Goal: Transaction & Acquisition: Book appointment/travel/reservation

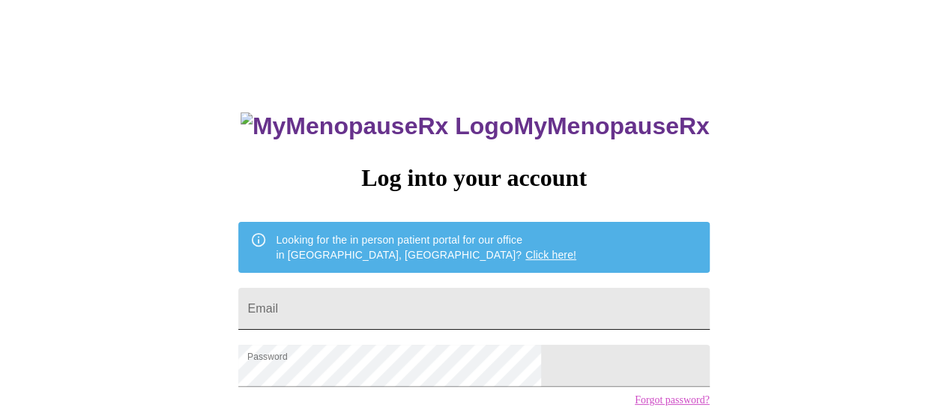
click at [446, 309] on input "Email" at bounding box center [473, 309] width 470 height 42
type input "[EMAIL_ADDRESS][DOMAIN_NAME]"
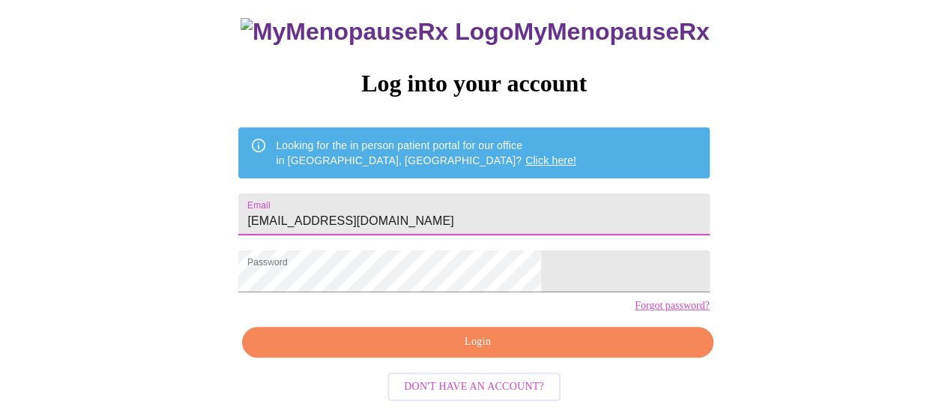
click at [553, 351] on span "Login" at bounding box center [477, 342] width 436 height 19
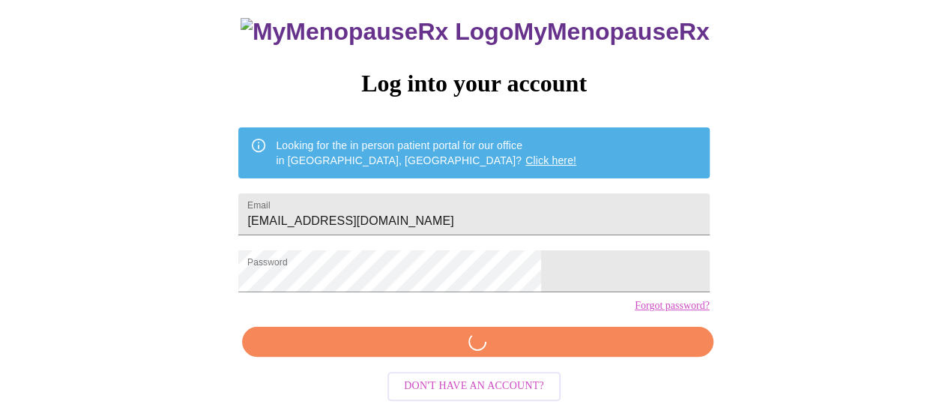
scroll to position [114, 0]
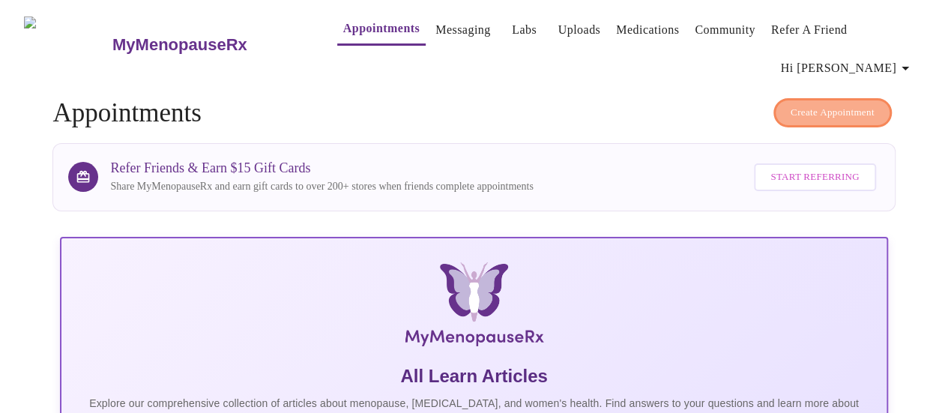
click at [791, 114] on span "Create Appointment" at bounding box center [832, 112] width 84 height 17
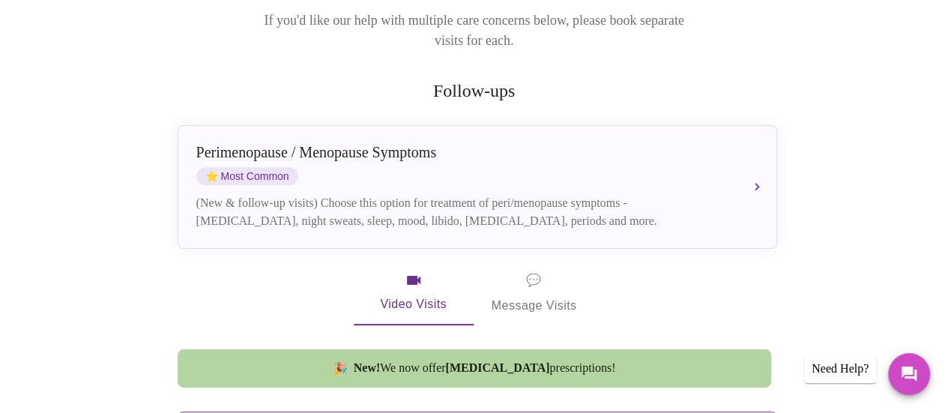
scroll to position [225, 0]
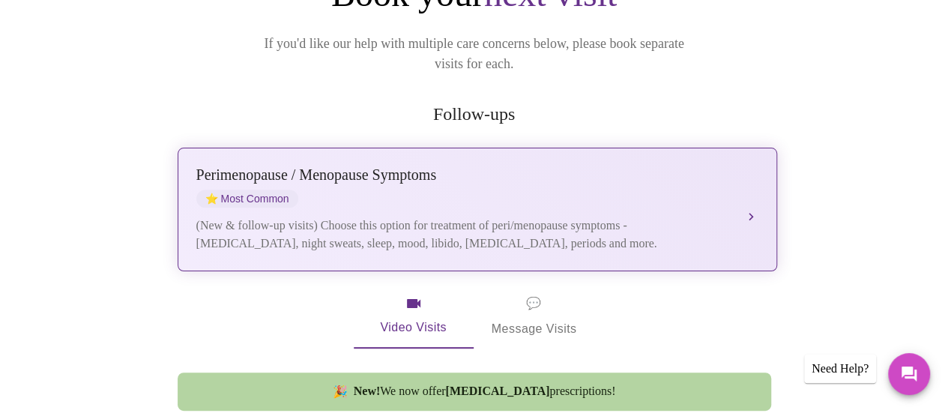
click at [618, 216] on div "(New & follow-up visits) Choose this option for treatment of peri/menopause sym…" at bounding box center [462, 234] width 532 height 36
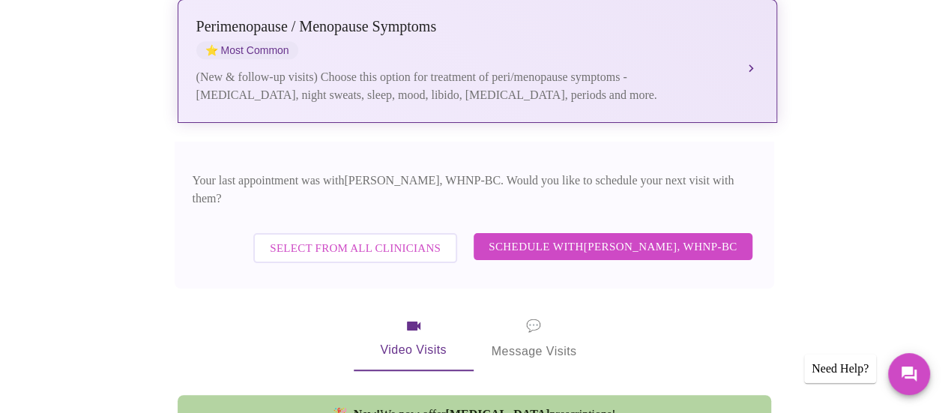
scroll to position [375, 0]
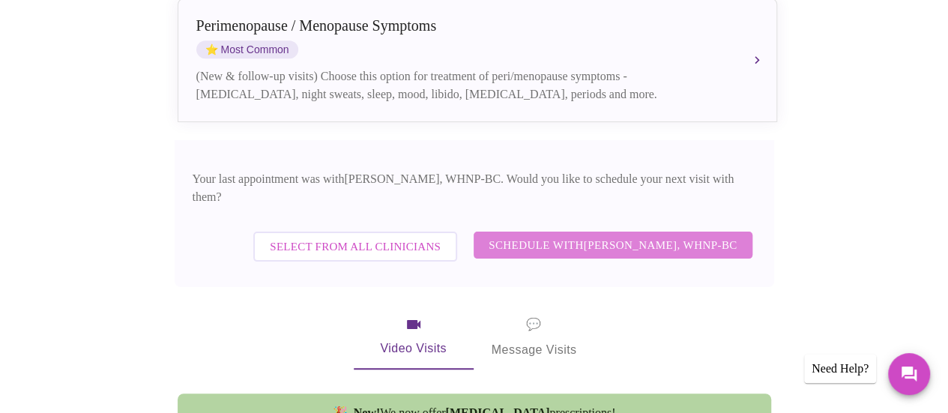
click at [652, 235] on span "Schedule with [PERSON_NAME], WHNP-BC" at bounding box center [612, 244] width 249 height 19
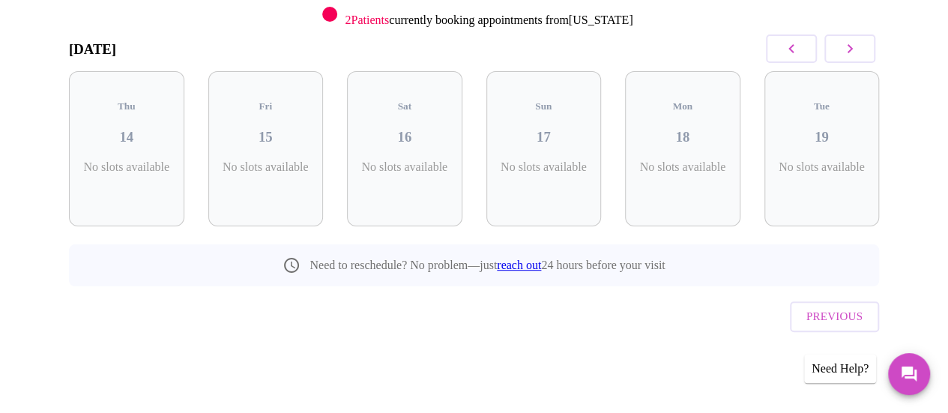
scroll to position [196, 0]
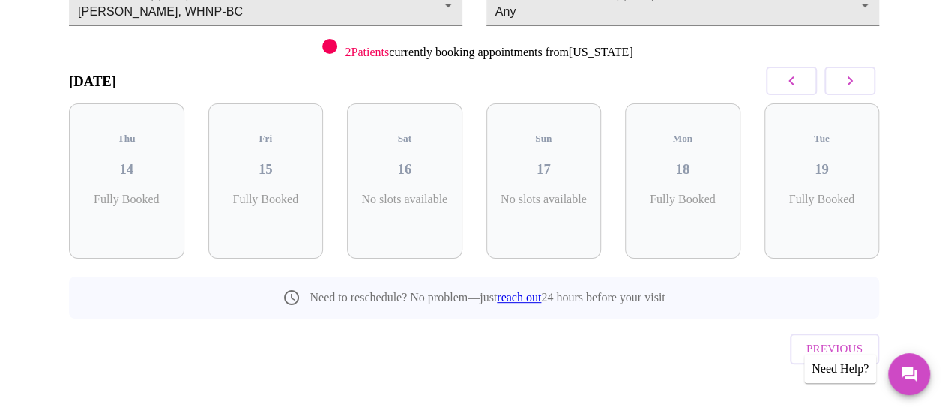
click at [858, 88] on icon "button" at bounding box center [849, 81] width 18 height 18
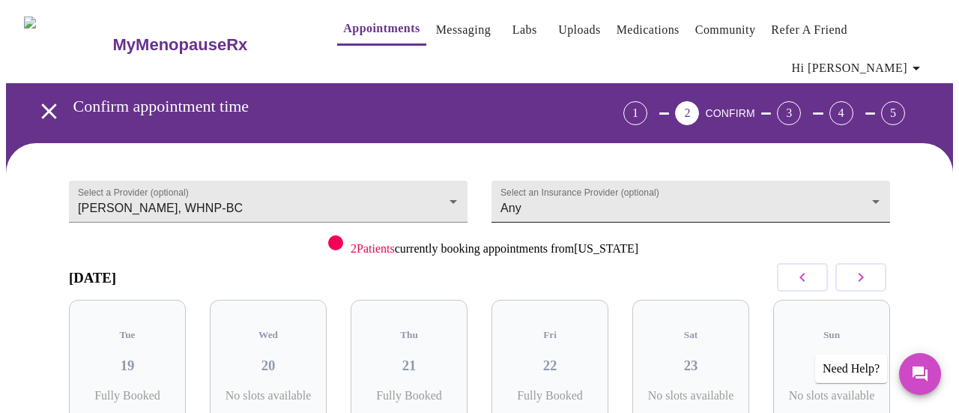
click at [625, 206] on body "MyMenopauseRx Appointments Messaging Labs Uploads Medications Community Refer a…" at bounding box center [479, 320] width 947 height 629
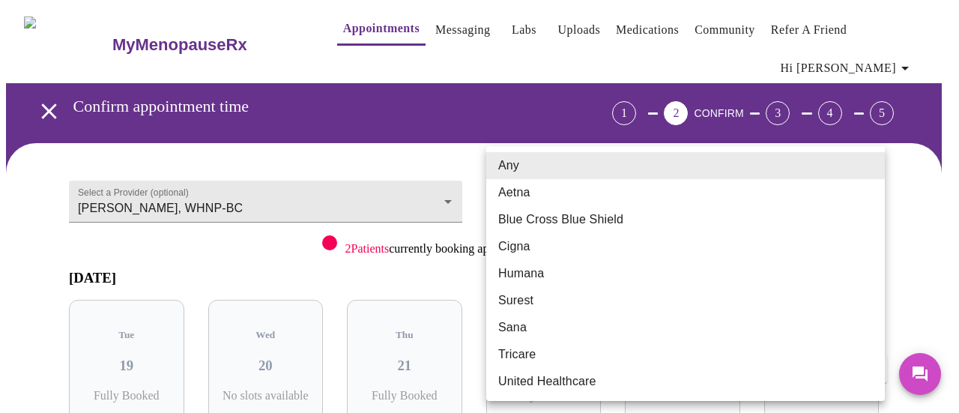
click at [620, 223] on li "Blue Cross Blue Shield" at bounding box center [685, 219] width 398 height 27
type input "Blue Cross Blue Shield"
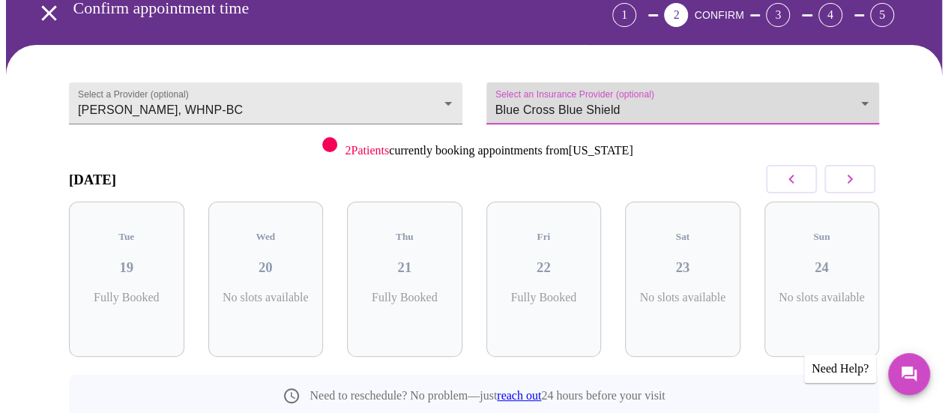
scroll to position [121, 0]
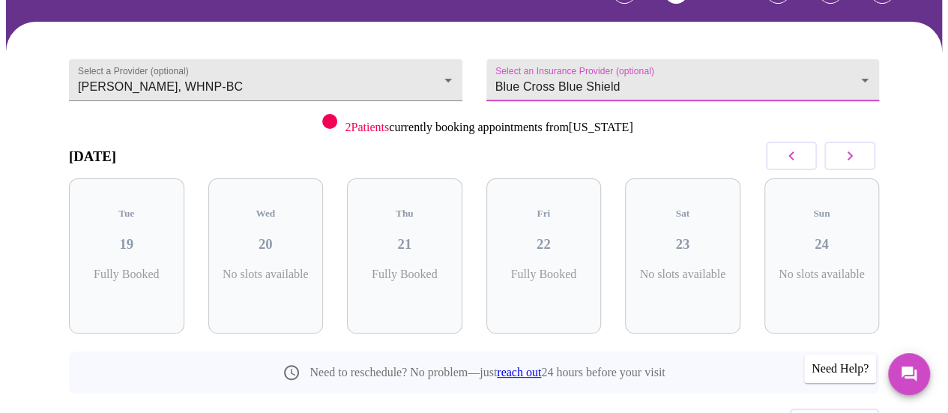
click at [839, 156] on button "button" at bounding box center [849, 156] width 51 height 28
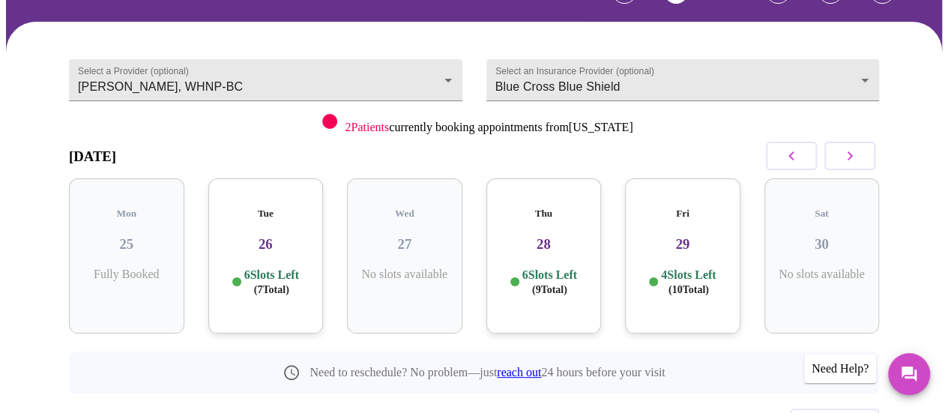
click at [840, 156] on button "button" at bounding box center [849, 156] width 51 height 28
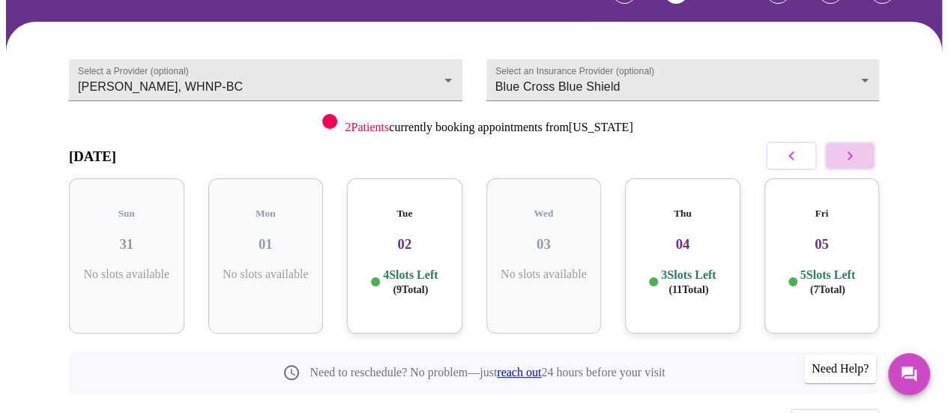
click at [840, 156] on button "button" at bounding box center [849, 156] width 51 height 28
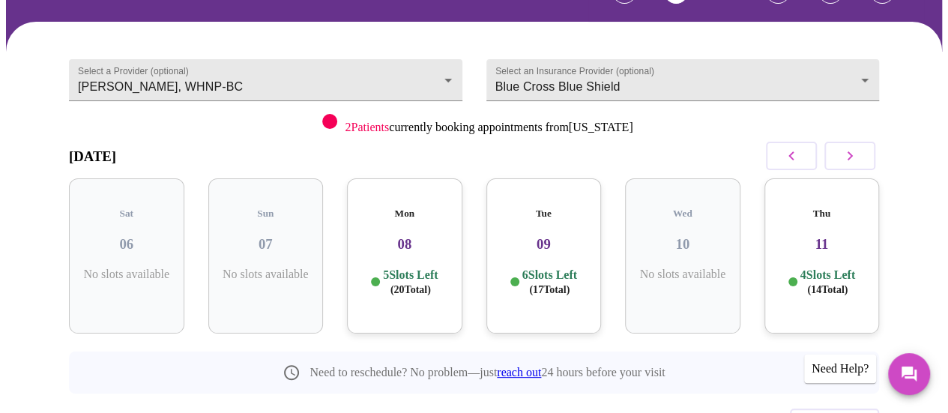
click at [840, 156] on button "button" at bounding box center [849, 156] width 51 height 28
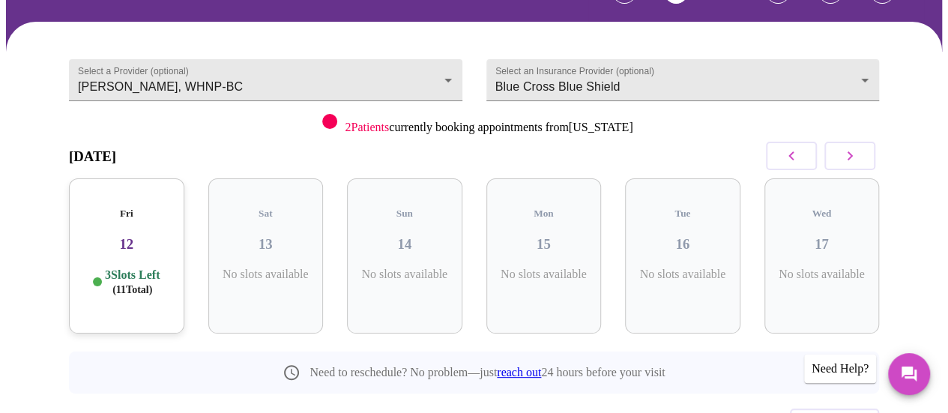
click at [840, 156] on button "button" at bounding box center [849, 156] width 51 height 28
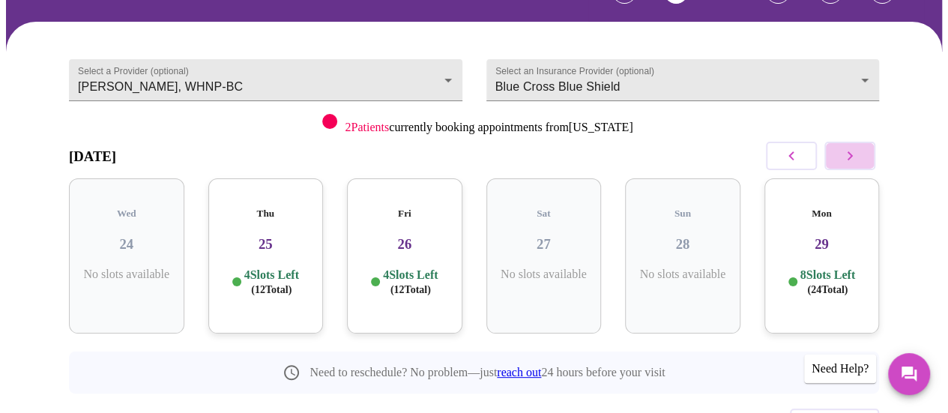
click at [840, 156] on button "button" at bounding box center [849, 156] width 51 height 28
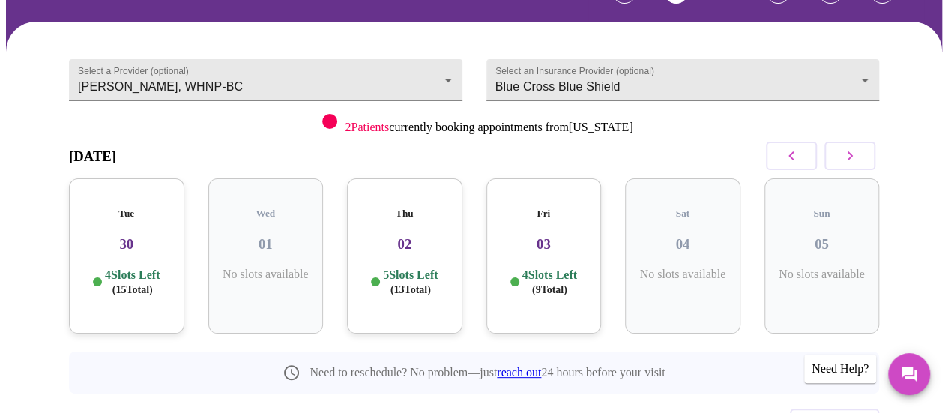
click at [840, 156] on button "button" at bounding box center [849, 156] width 51 height 28
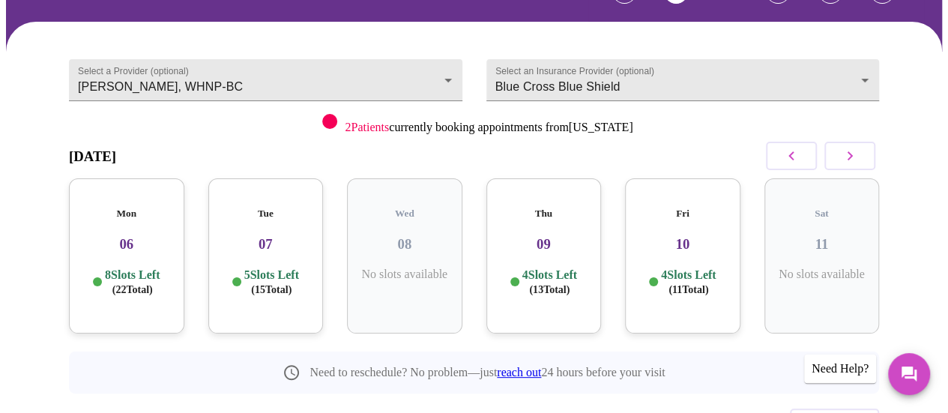
click at [840, 156] on button "button" at bounding box center [849, 156] width 51 height 28
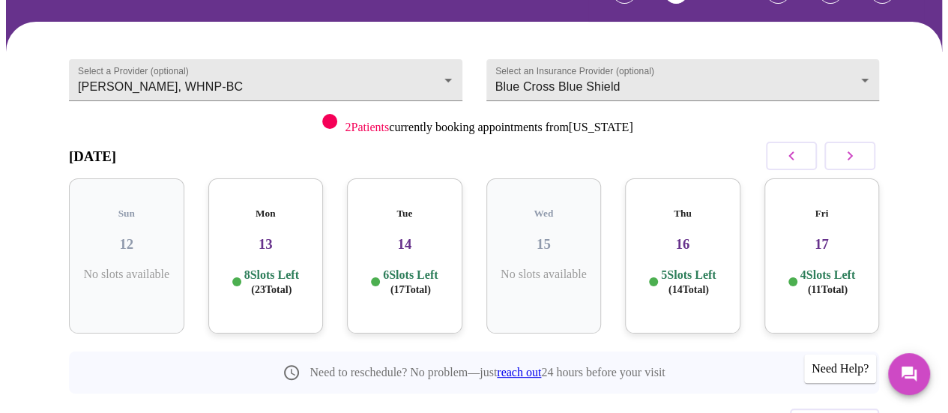
click at [840, 156] on button "button" at bounding box center [849, 156] width 51 height 28
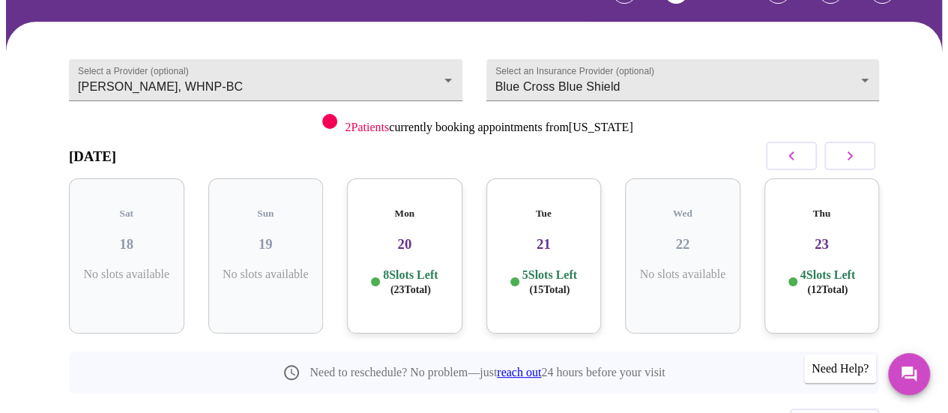
click at [840, 156] on button "button" at bounding box center [849, 156] width 51 height 28
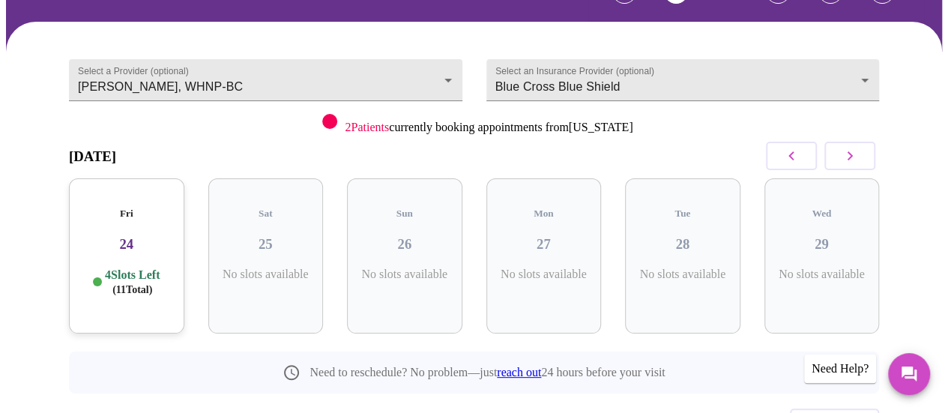
click at [840, 156] on button "button" at bounding box center [849, 156] width 51 height 28
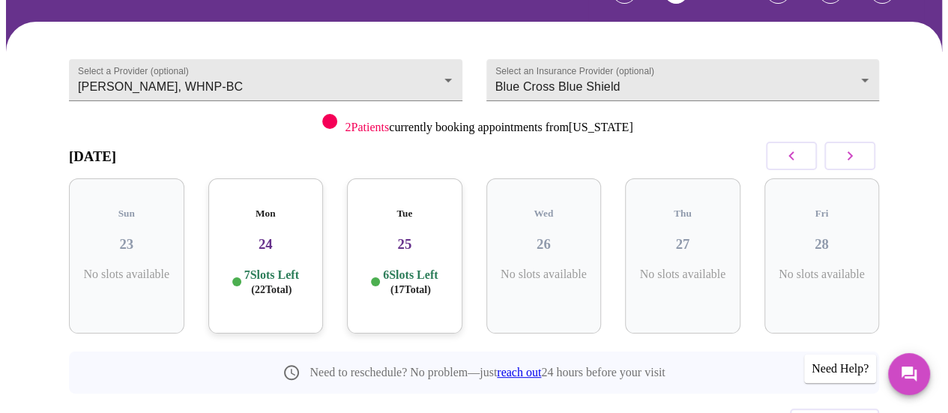
click at [840, 156] on button "button" at bounding box center [849, 156] width 51 height 28
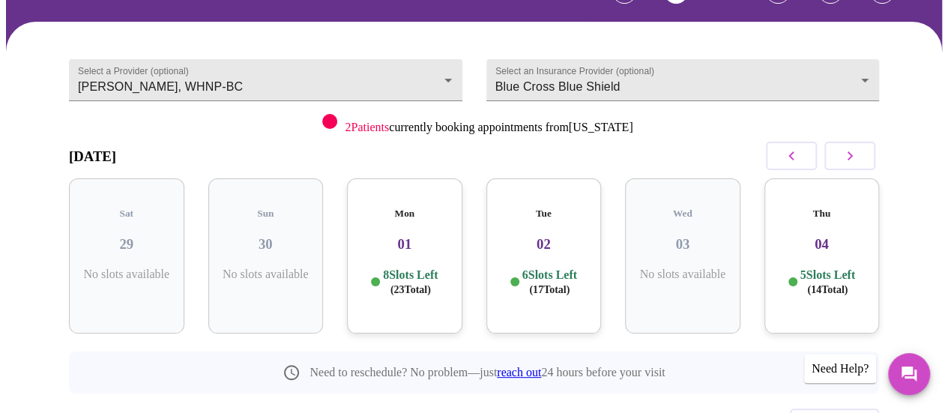
click at [840, 156] on button "button" at bounding box center [849, 156] width 51 height 28
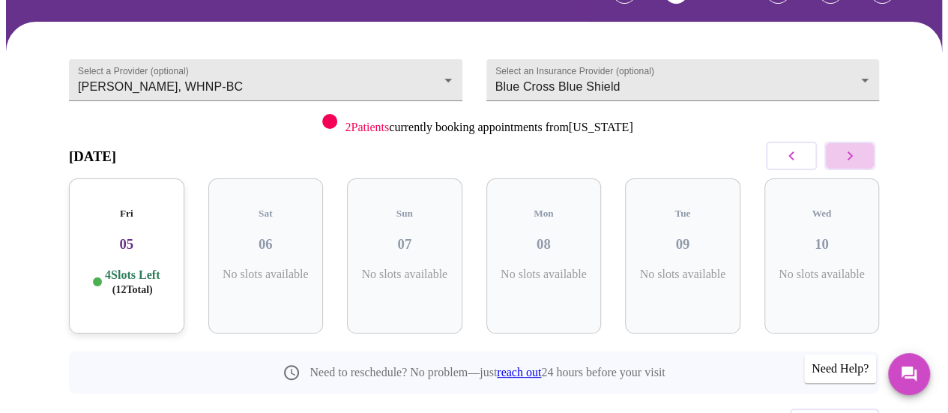
click at [840, 156] on button "button" at bounding box center [849, 156] width 51 height 28
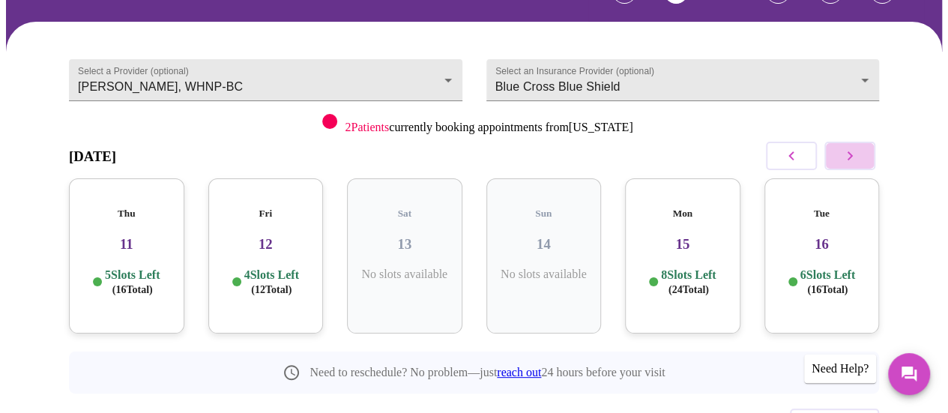
click at [840, 156] on button "button" at bounding box center [849, 156] width 51 height 28
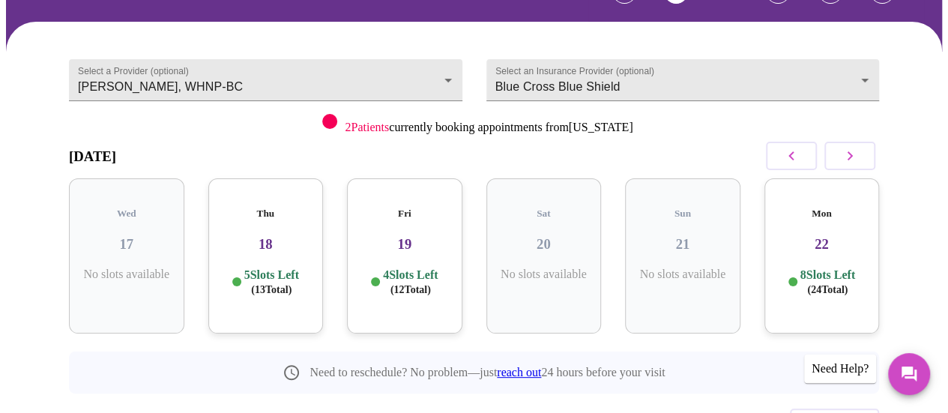
click at [840, 156] on button "button" at bounding box center [849, 156] width 51 height 28
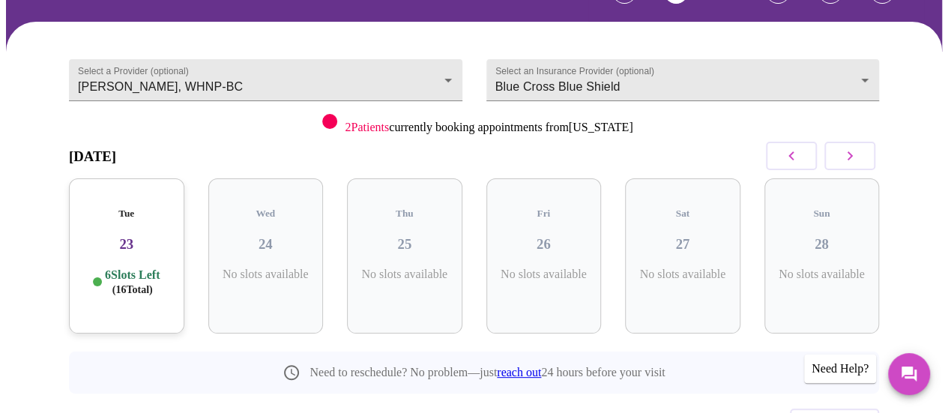
click at [840, 156] on button "button" at bounding box center [849, 156] width 51 height 28
